Goal: Book appointment/travel/reservation

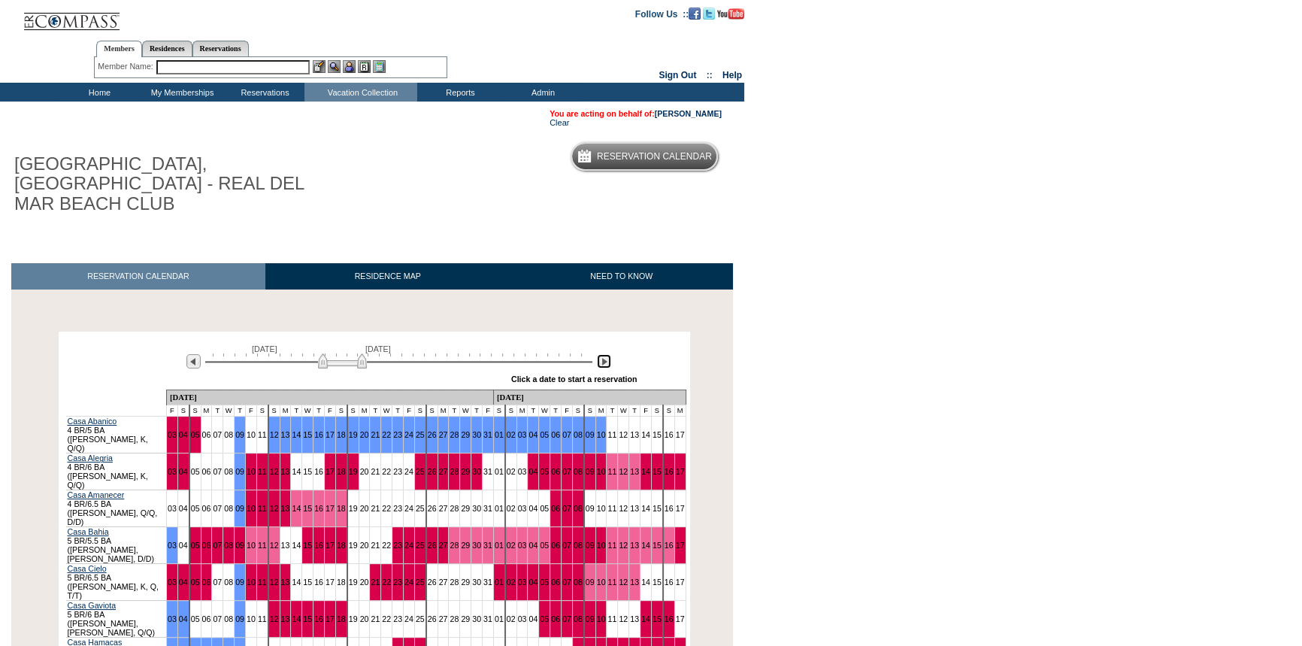
click at [603, 354] on img at bounding box center [604, 361] width 14 height 14
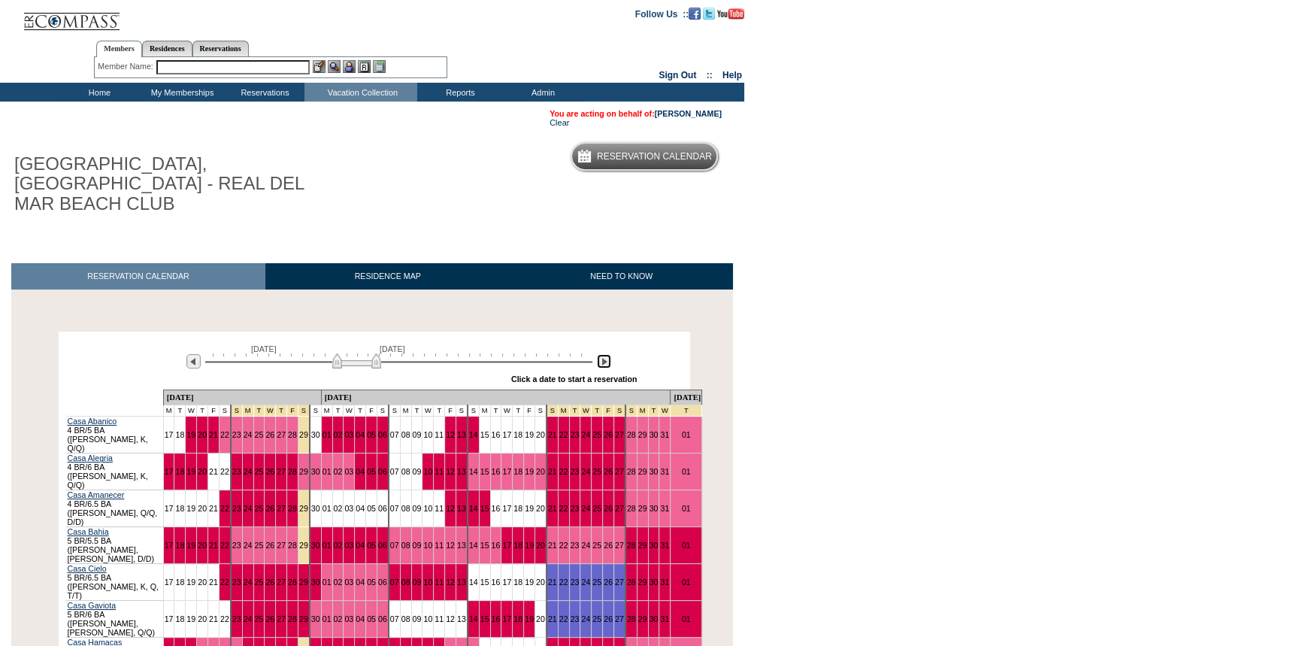
click at [603, 354] on img at bounding box center [604, 361] width 14 height 14
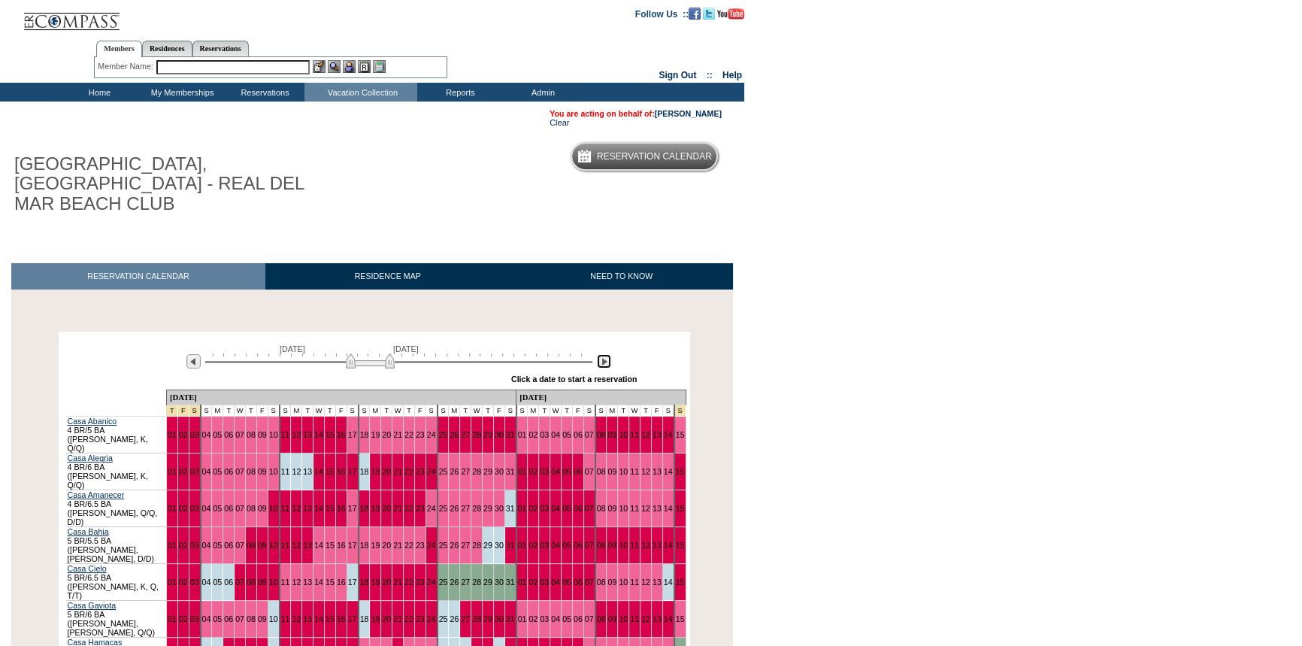
click at [603, 354] on img at bounding box center [604, 361] width 14 height 14
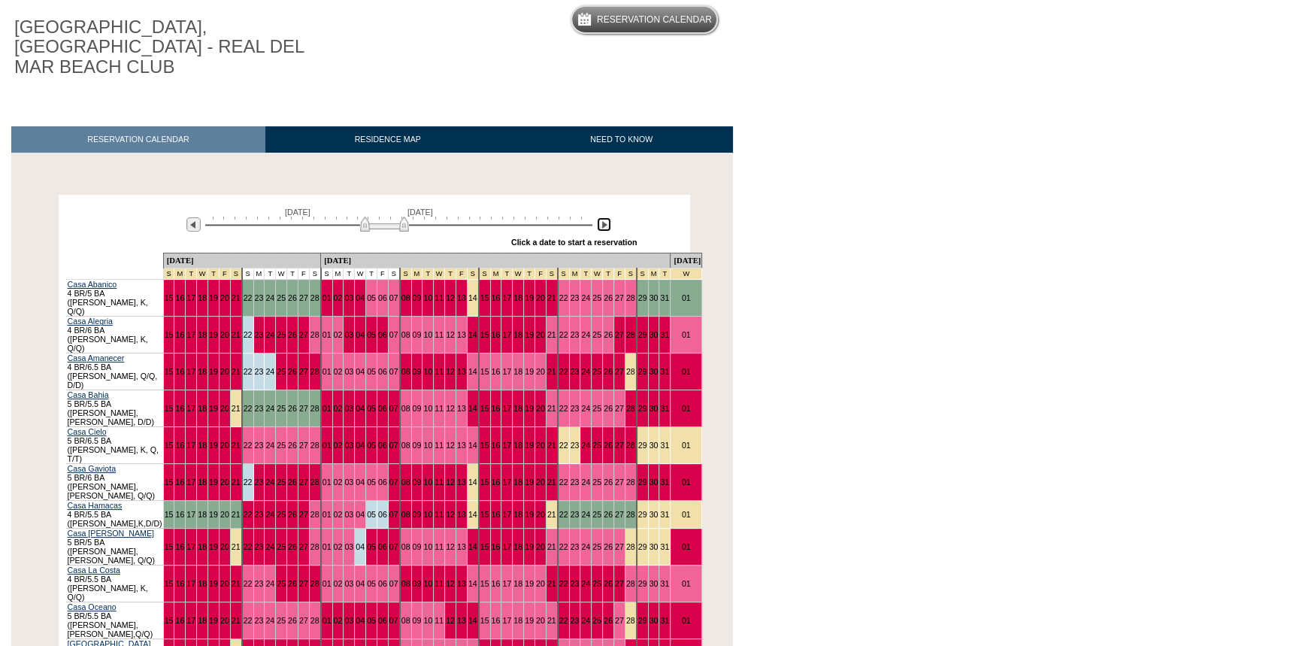
scroll to position [204, 0]
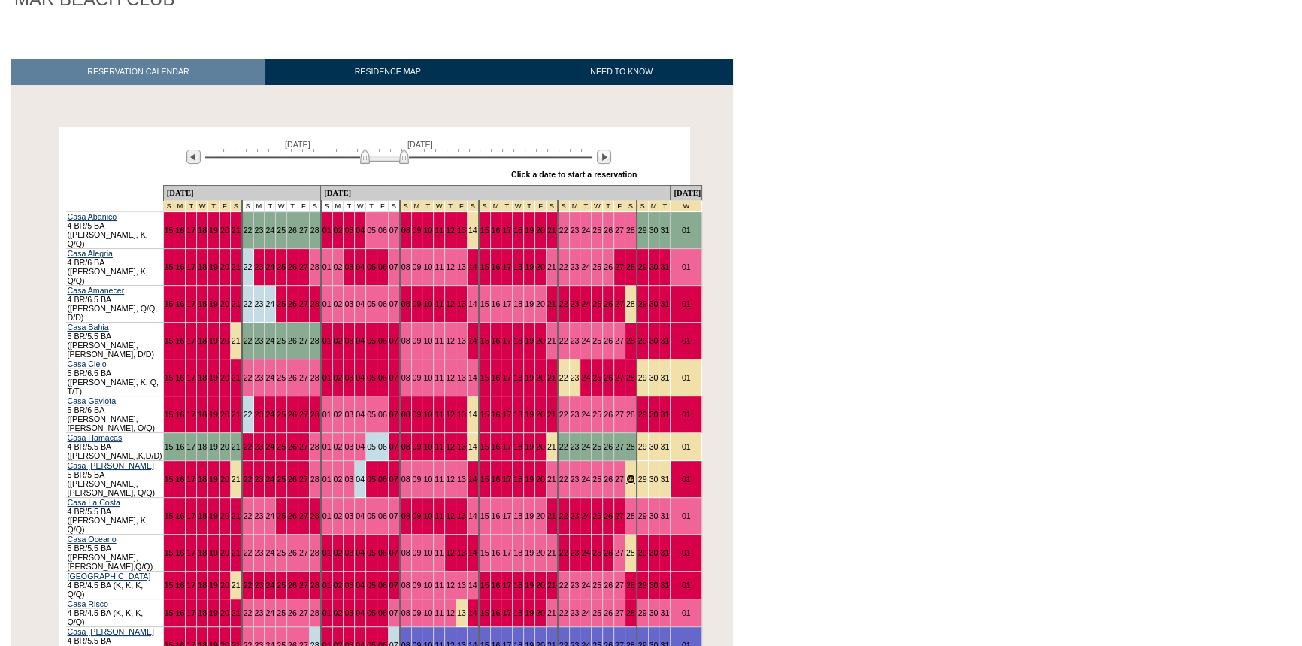
click at [626, 474] on link "28" at bounding box center [630, 478] width 9 height 9
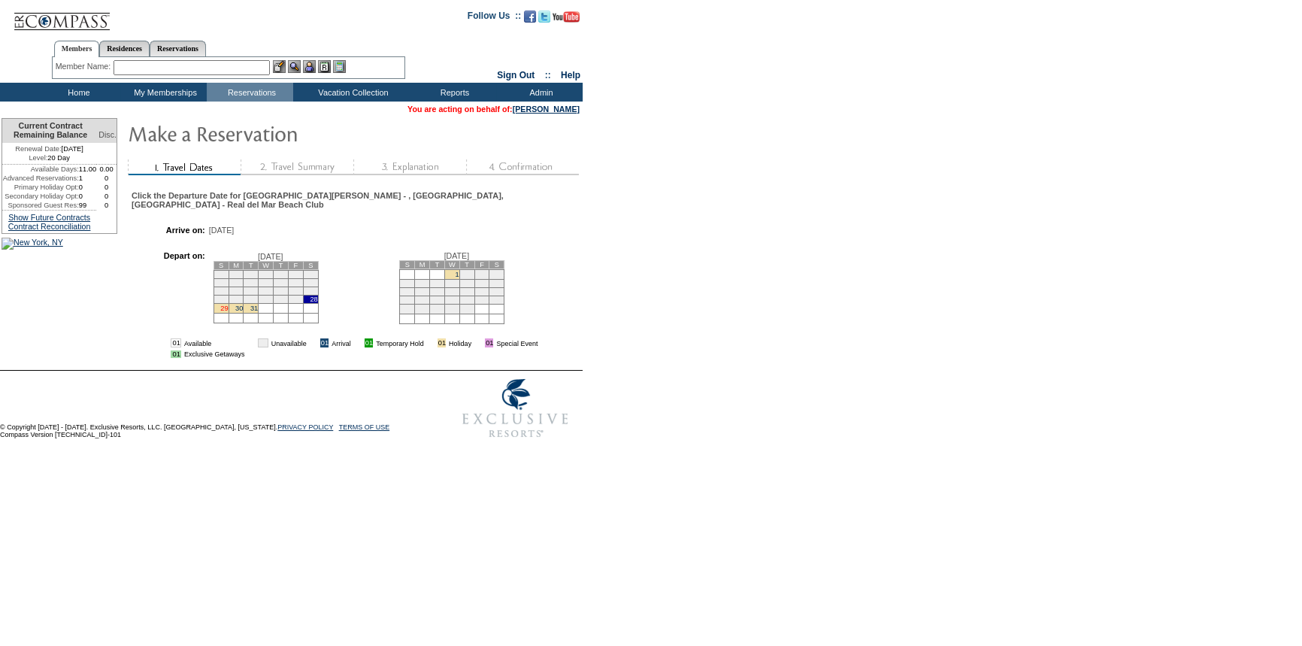
click at [228, 304] on link "29" at bounding box center [224, 308] width 8 height 8
